Goal: Task Accomplishment & Management: Manage account settings

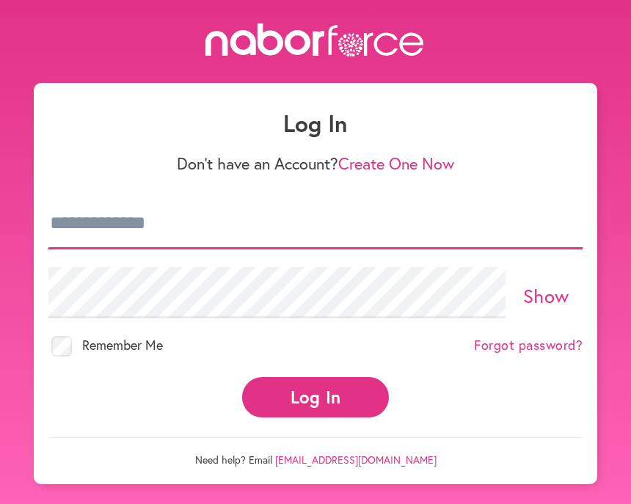
click at [272, 208] on input "email" at bounding box center [315, 223] width 534 height 51
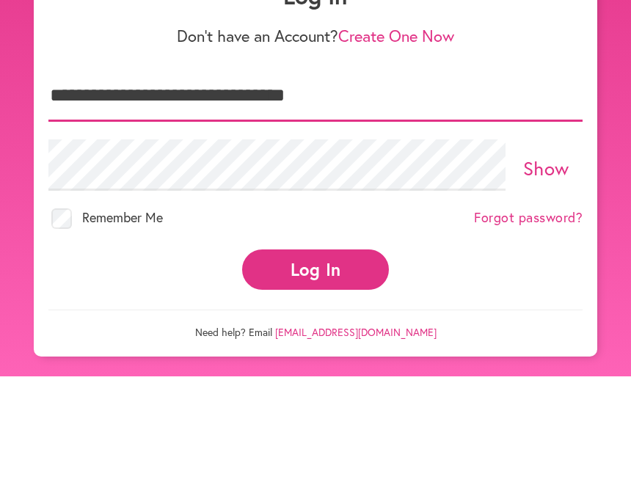
type input "**********"
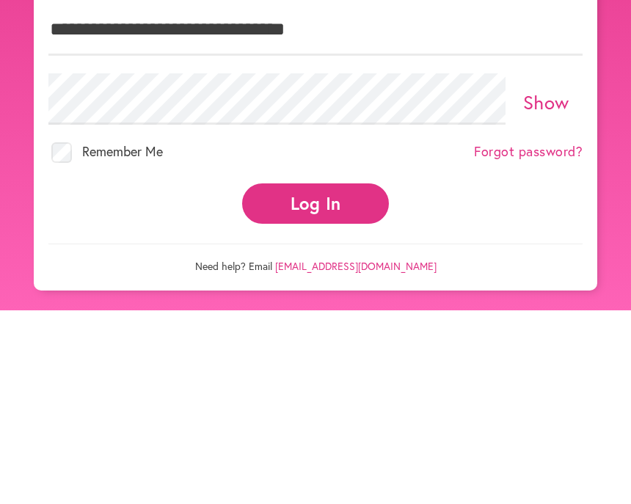
click at [550, 283] on link "Show" at bounding box center [546, 295] width 46 height 25
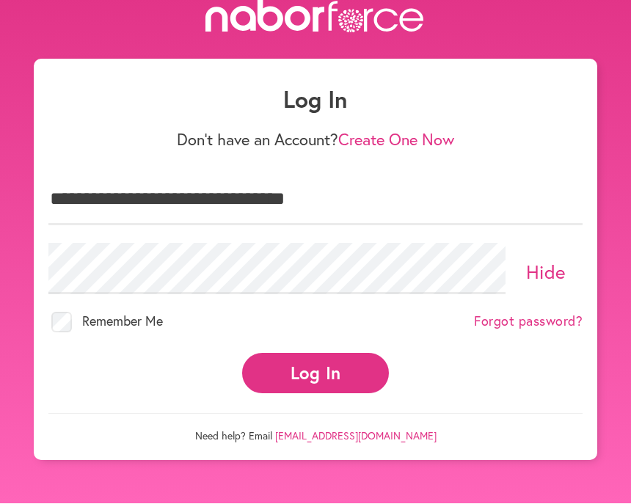
click at [319, 354] on button "Log In" at bounding box center [315, 374] width 147 height 40
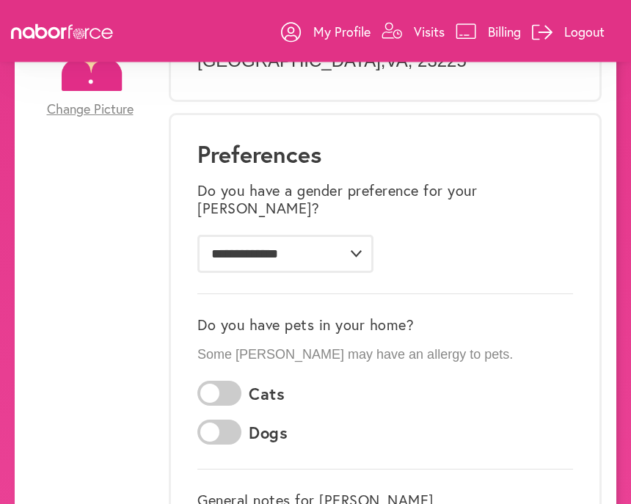
scroll to position [198, 0]
click at [346, 24] on p "My Profile" at bounding box center [341, 32] width 57 height 18
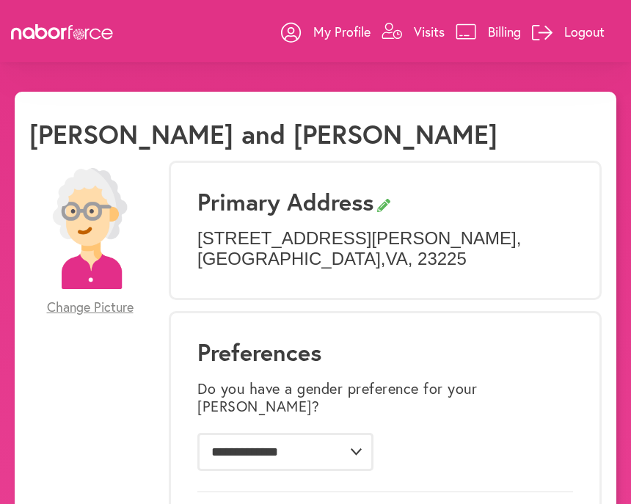
click at [419, 39] on p "Visits" at bounding box center [429, 32] width 31 height 18
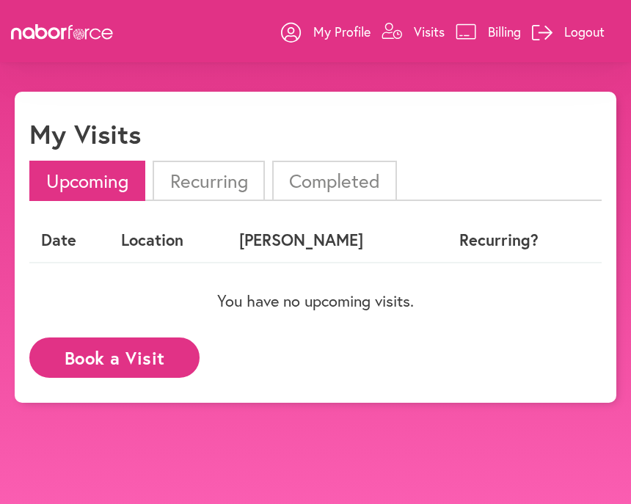
click at [495, 26] on p "Billing" at bounding box center [504, 32] width 33 height 18
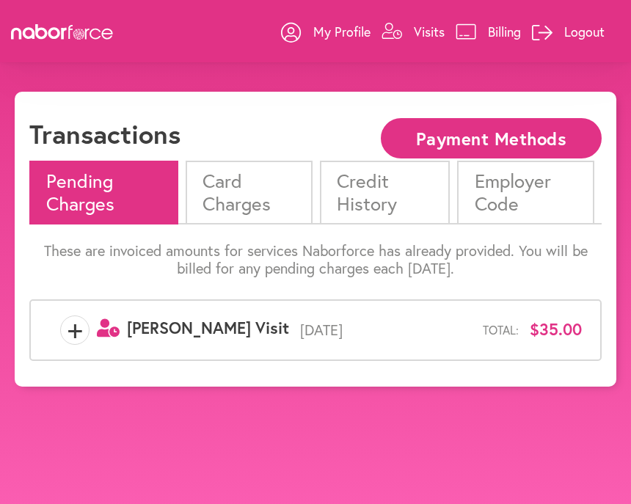
click at [260, 187] on li "Card Charges" at bounding box center [249, 192] width 127 height 63
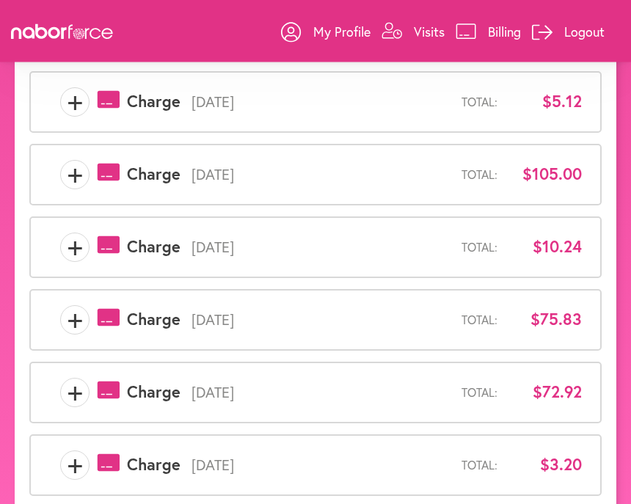
scroll to position [501, 0]
click at [589, 47] on link "Logout" at bounding box center [568, 32] width 73 height 44
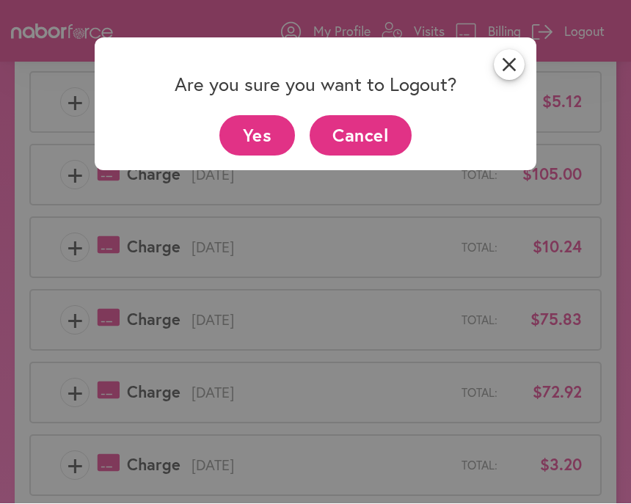
click at [262, 133] on button "Yes" at bounding box center [257, 136] width 76 height 40
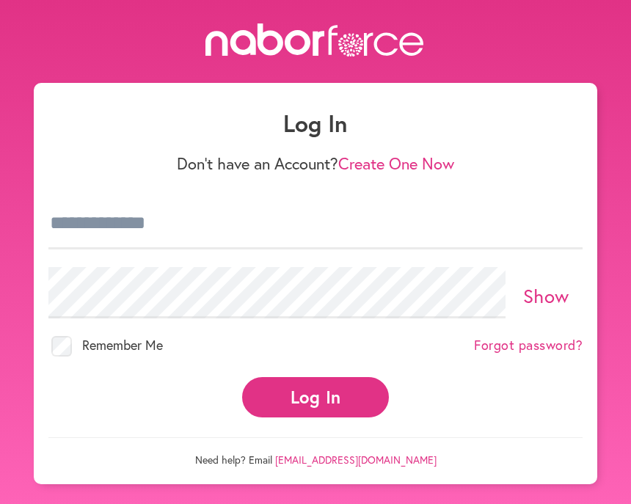
scroll to position [103, 0]
